Goal: Find specific page/section: Find specific page/section

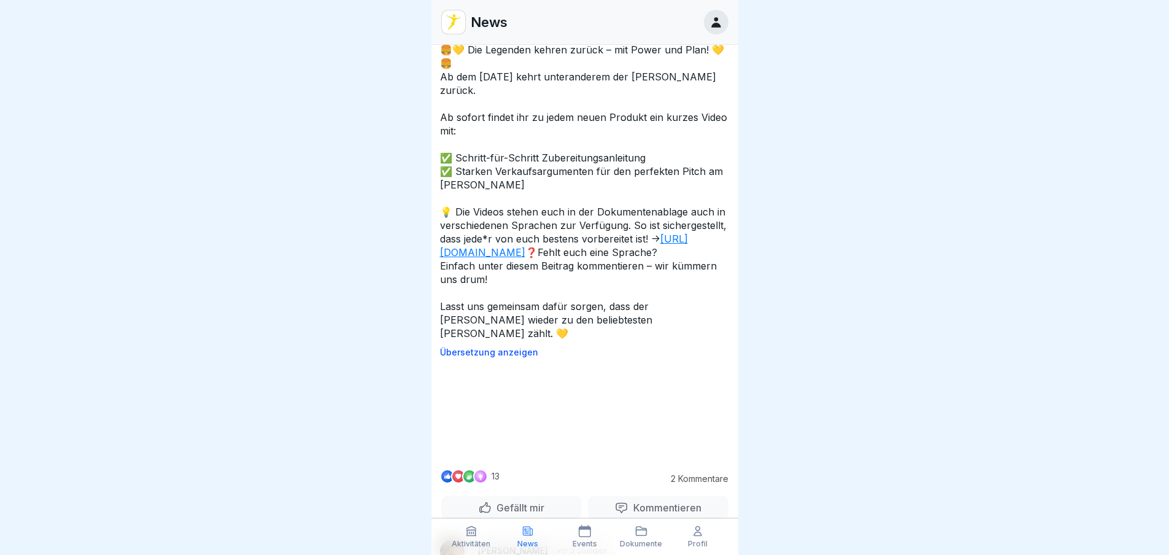
scroll to position [430, 0]
click at [541, 244] on link "[URL][DOMAIN_NAME]" at bounding box center [564, 245] width 248 height 26
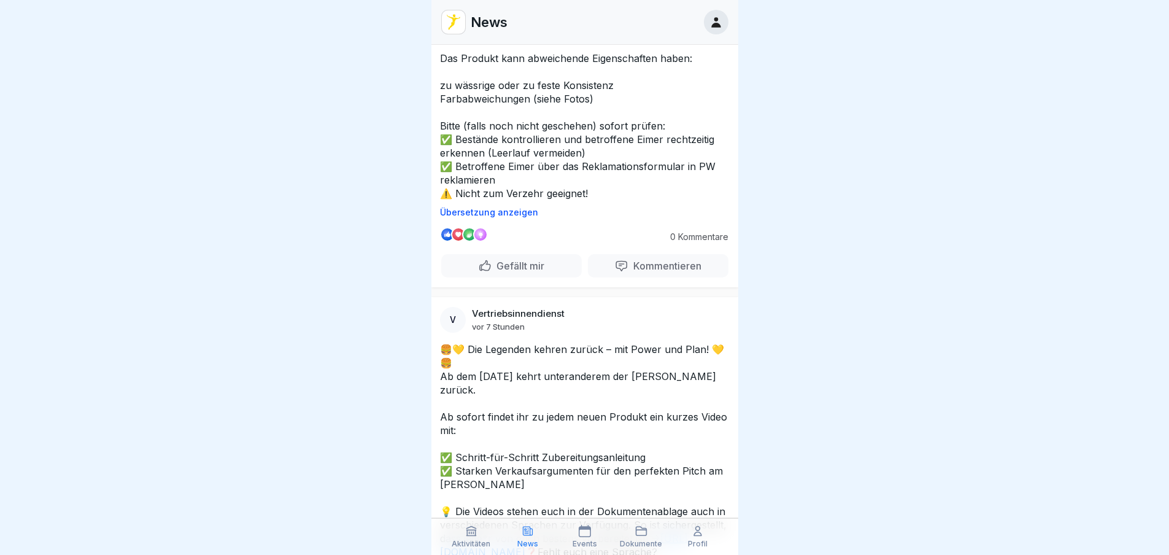
scroll to position [0, 0]
